Goal: Task Accomplishment & Management: Understand process/instructions

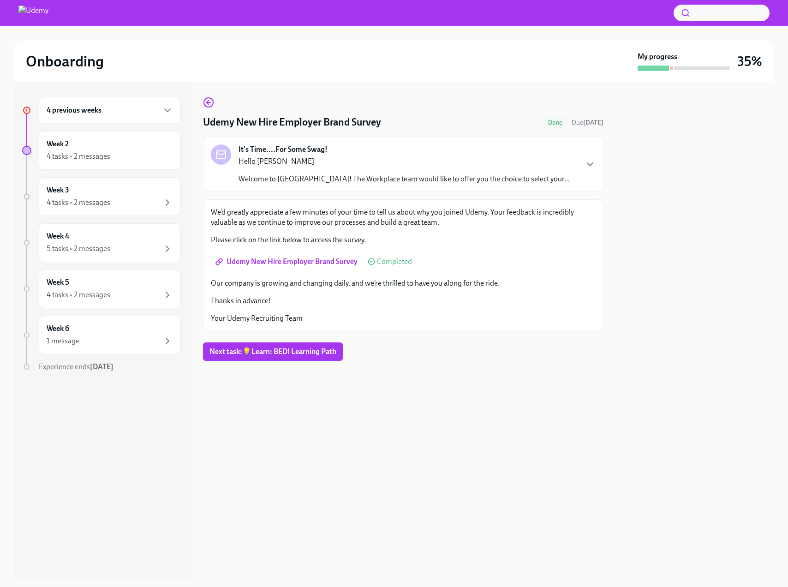
click at [113, 108] on div "4 previous weeks" at bounding box center [110, 110] width 126 height 11
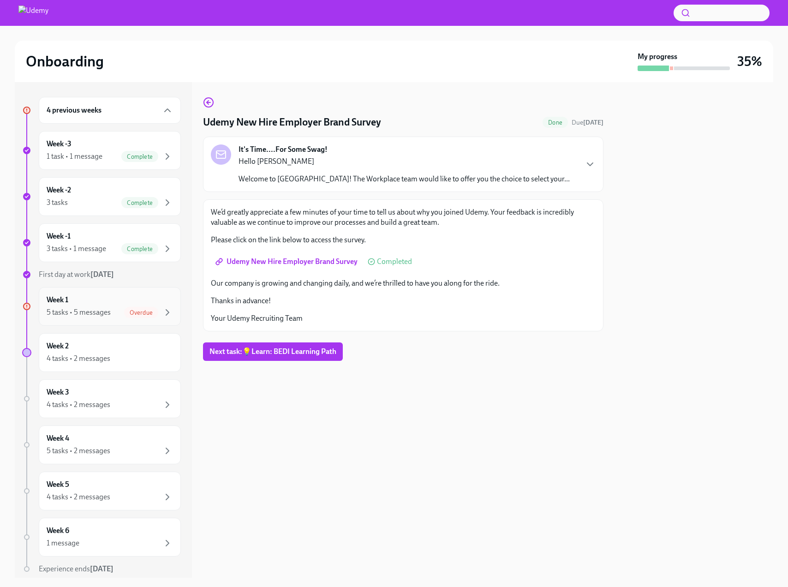
click at [105, 305] on div "Week 1 5 tasks • 5 messages Overdue" at bounding box center [110, 306] width 126 height 23
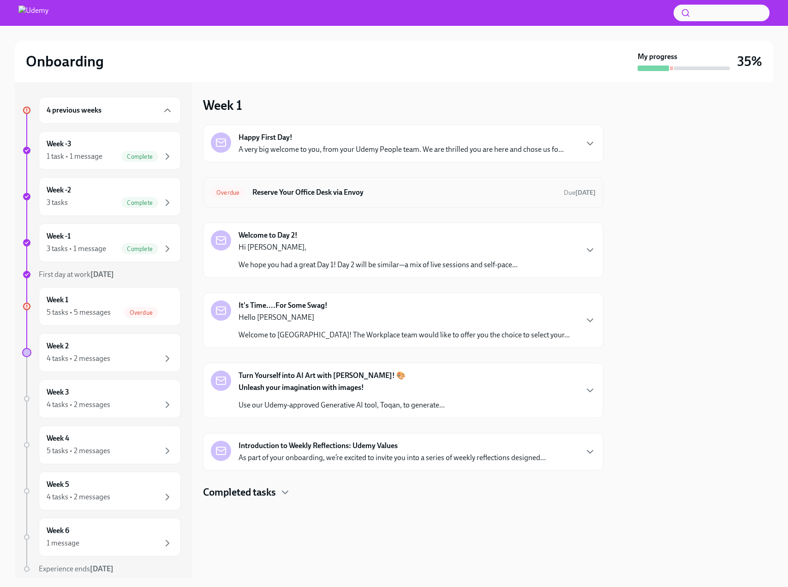
click at [423, 192] on h6 "Reserve Your Office Desk via Envoy" at bounding box center [404, 192] width 304 height 10
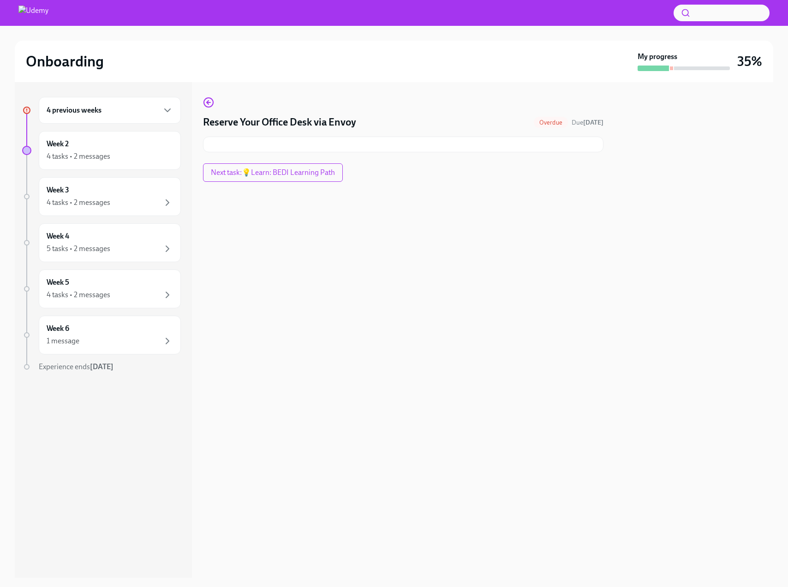
click at [267, 142] on div at bounding box center [403, 145] width 400 height 16
